Goal: Navigation & Orientation: Go to known website

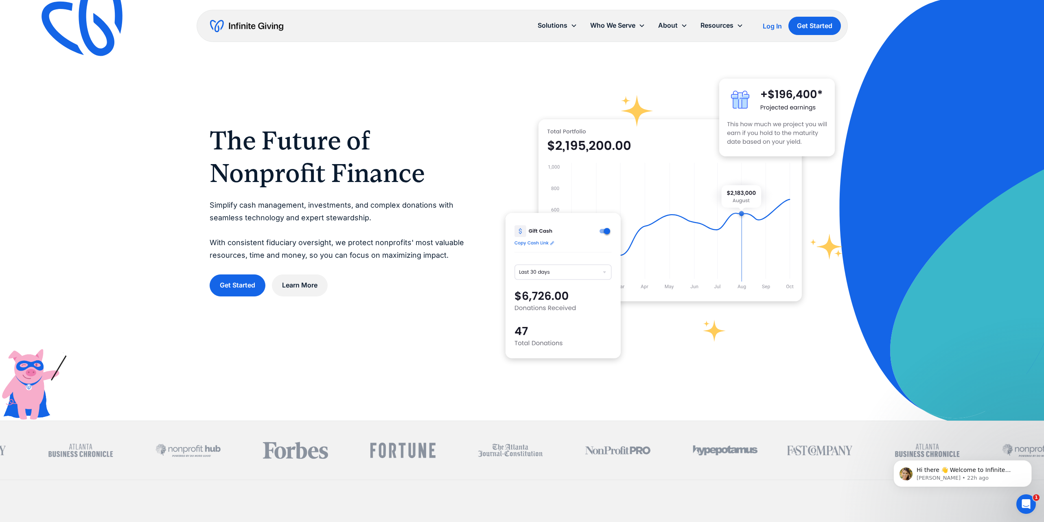
drag, startPoint x: 254, startPoint y: 26, endPoint x: 301, endPoint y: 41, distance: 50.0
click at [293, 26] on div "Solutions Donation Page Investing Cash Reserves Advisory Services Stock Donatio…" at bounding box center [522, 26] width 651 height 32
click at [764, 26] on div "Log In" at bounding box center [772, 26] width 19 height 7
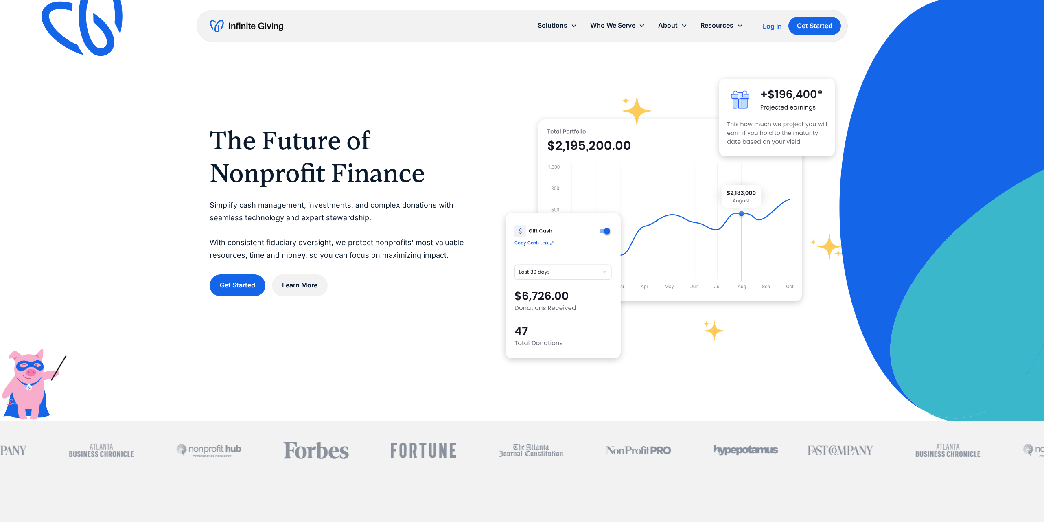
click at [770, 25] on div "Log In" at bounding box center [772, 26] width 19 height 7
